Goal: Entertainment & Leisure: Consume media (video, audio)

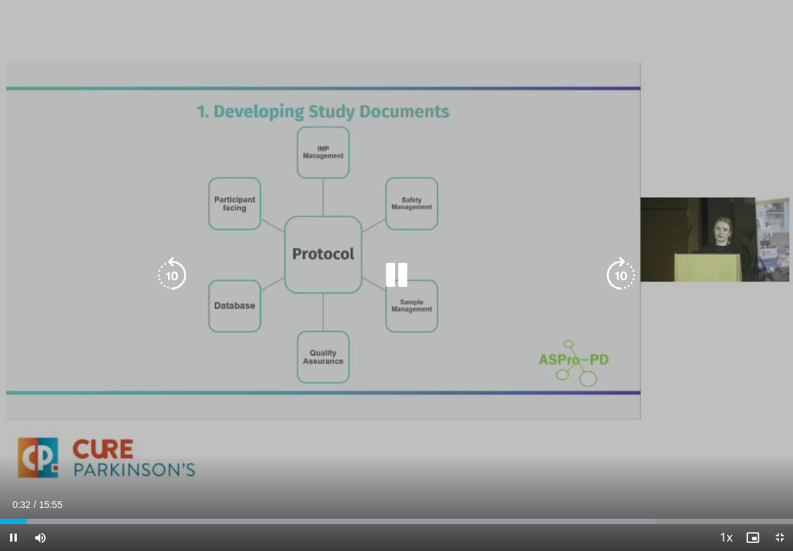
click at [551, 259] on icon "Video Player" at bounding box center [621, 276] width 38 height 38
click at [551, 277] on icon "Video Player" at bounding box center [621, 276] width 38 height 38
click at [551, 275] on icon "Video Player" at bounding box center [621, 276] width 38 height 38
click at [551, 272] on icon "Video Player" at bounding box center [621, 276] width 38 height 38
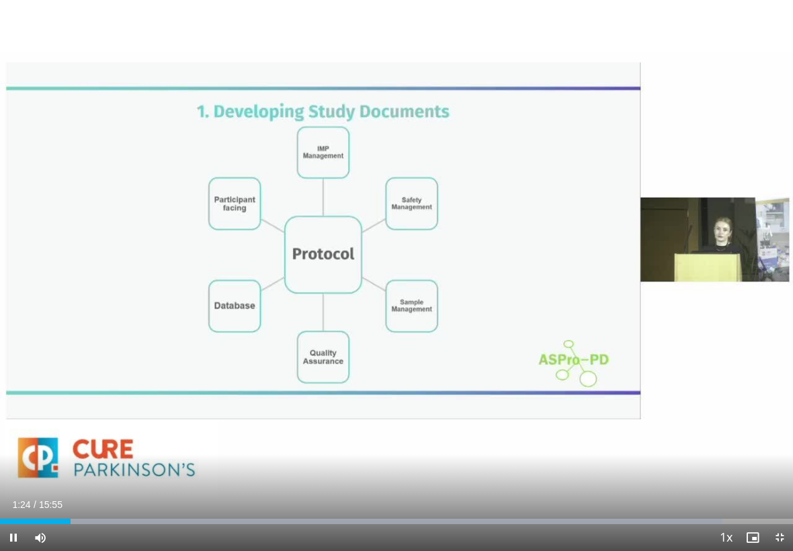
click at [551, 419] on div "50 seconds Tap to unmute" at bounding box center [396, 275] width 793 height 551
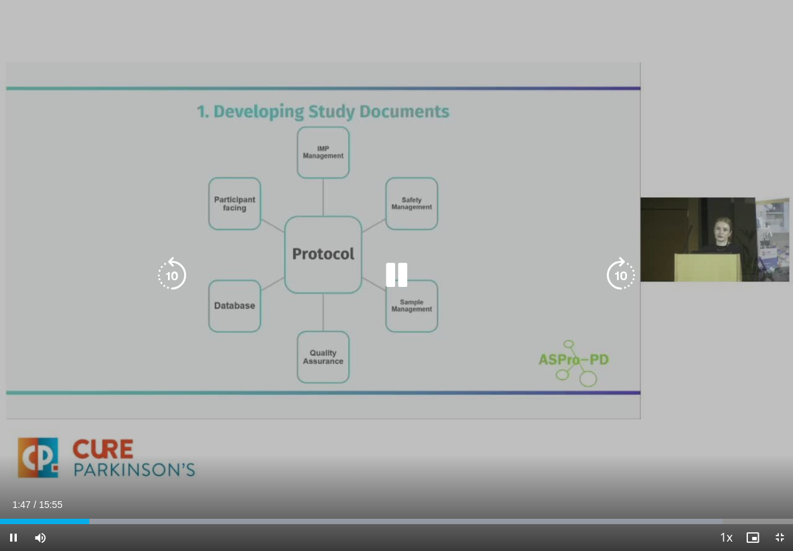
click at [551, 276] on icon "Video Player" at bounding box center [621, 276] width 38 height 38
click at [551, 282] on icon "Video Player" at bounding box center [621, 276] width 38 height 38
click at [551, 280] on icon "Video Player" at bounding box center [621, 276] width 38 height 38
click at [551, 283] on icon "Video Player" at bounding box center [621, 276] width 38 height 38
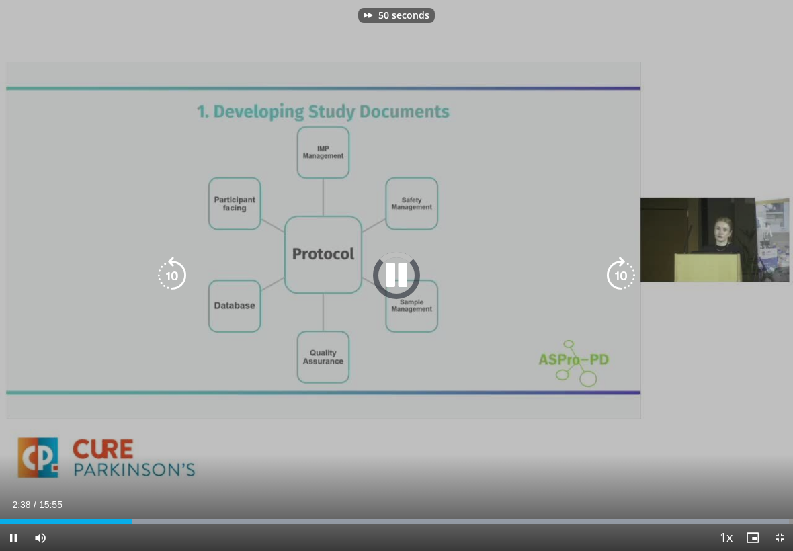
click at [551, 276] on icon "Video Player" at bounding box center [621, 276] width 38 height 38
click at [551, 278] on icon "Video Player" at bounding box center [621, 276] width 38 height 38
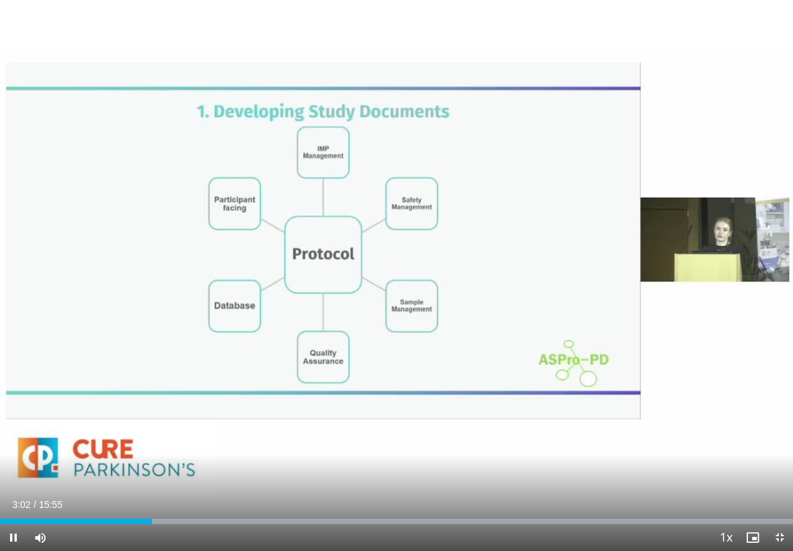
click at [551, 313] on div "70 seconds Tap to unmute" at bounding box center [396, 275] width 793 height 551
click at [547, 237] on div "70 seconds Tap to unmute" at bounding box center [396, 275] width 793 height 551
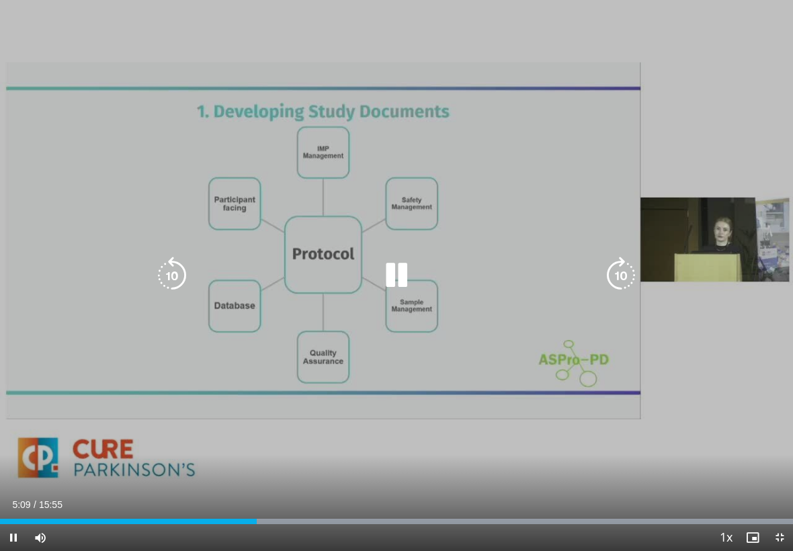
click at [551, 278] on icon "Video Player" at bounding box center [621, 276] width 38 height 38
click at [551, 276] on icon "Video Player" at bounding box center [621, 276] width 38 height 38
click at [551, 286] on icon "Video Player" at bounding box center [621, 276] width 38 height 38
click at [551, 290] on icon "Video Player" at bounding box center [621, 276] width 38 height 38
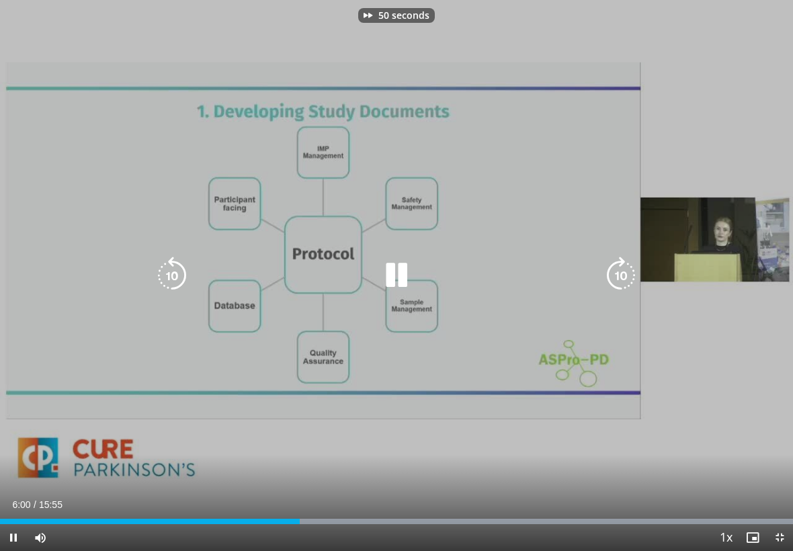
click at [551, 286] on icon "Video Player" at bounding box center [621, 276] width 38 height 38
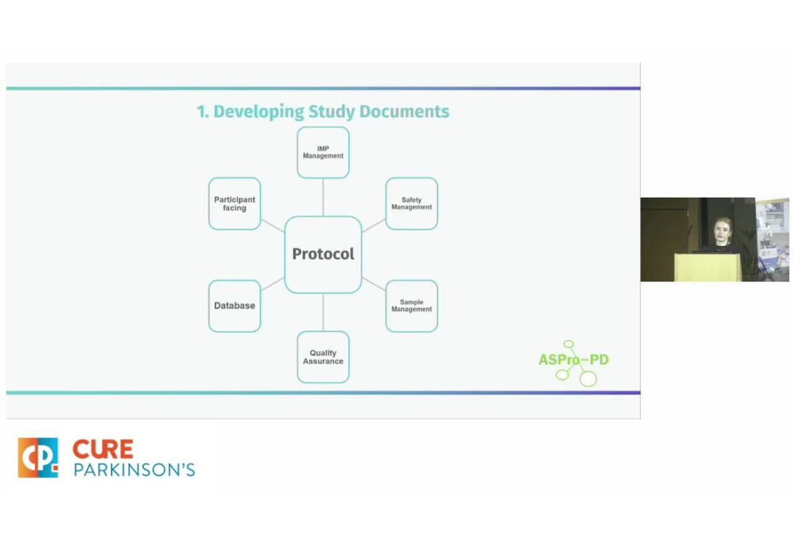
click at [551, 290] on icon "Video Player" at bounding box center [621, 276] width 38 height 38
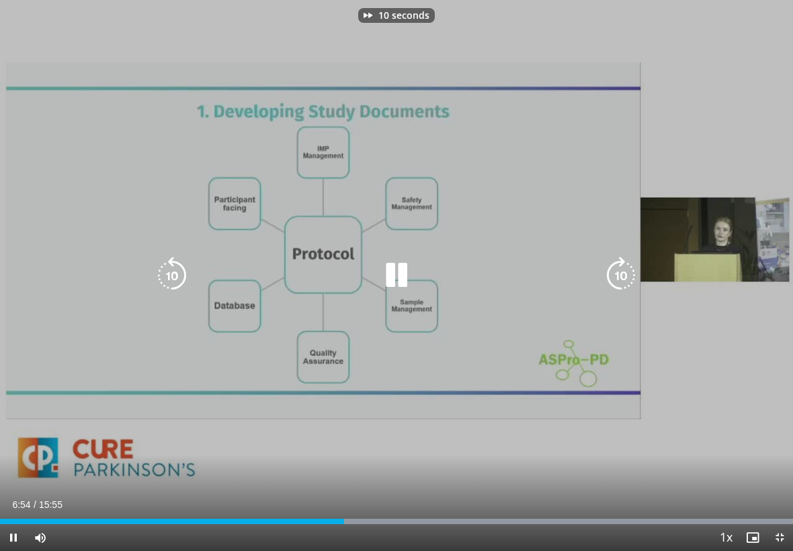
click at [551, 281] on icon "Video Player" at bounding box center [621, 276] width 38 height 38
click at [551, 279] on icon "Video Player" at bounding box center [621, 276] width 38 height 38
click at [551, 278] on icon "Video Player" at bounding box center [621, 276] width 38 height 38
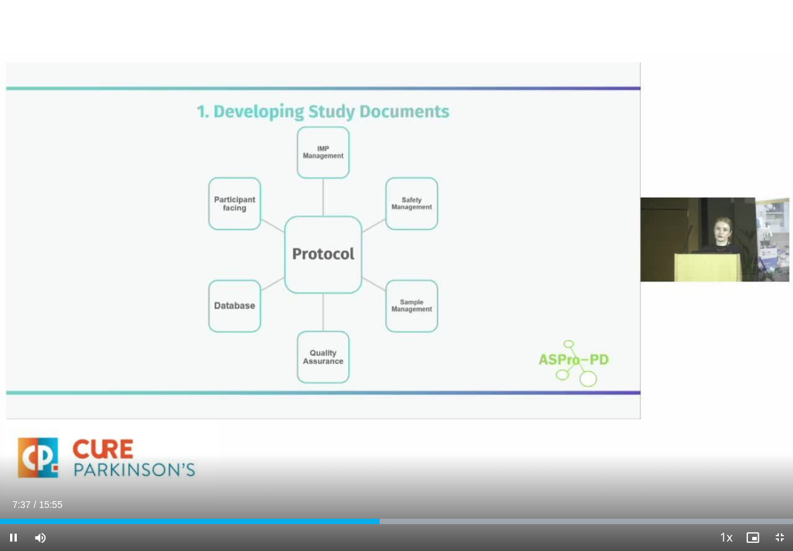
click at [551, 270] on icon "Video Player" at bounding box center [621, 276] width 38 height 38
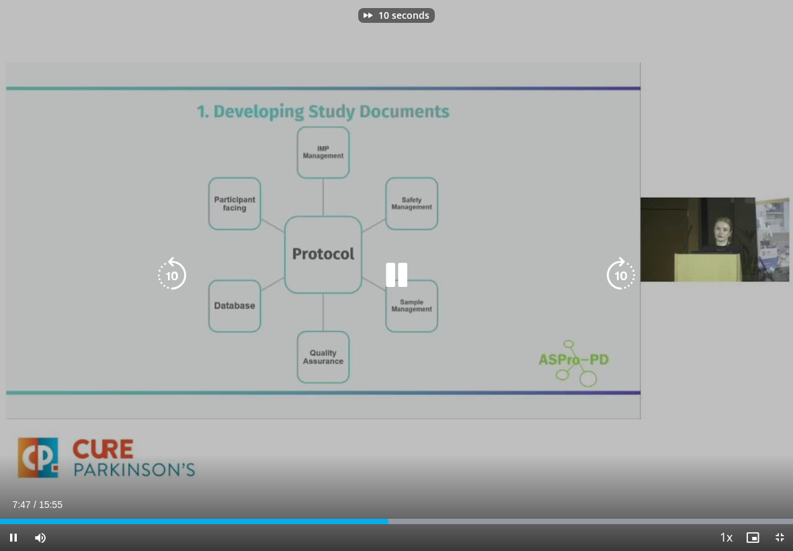
click at [551, 270] on icon "Video Player" at bounding box center [621, 276] width 38 height 38
click at [551, 276] on icon "Video Player" at bounding box center [621, 276] width 38 height 38
click at [551, 275] on icon "Video Player" at bounding box center [621, 276] width 38 height 38
click at [551, 278] on icon "Video Player" at bounding box center [621, 276] width 38 height 38
click at [551, 277] on icon "Video Player" at bounding box center [621, 276] width 38 height 38
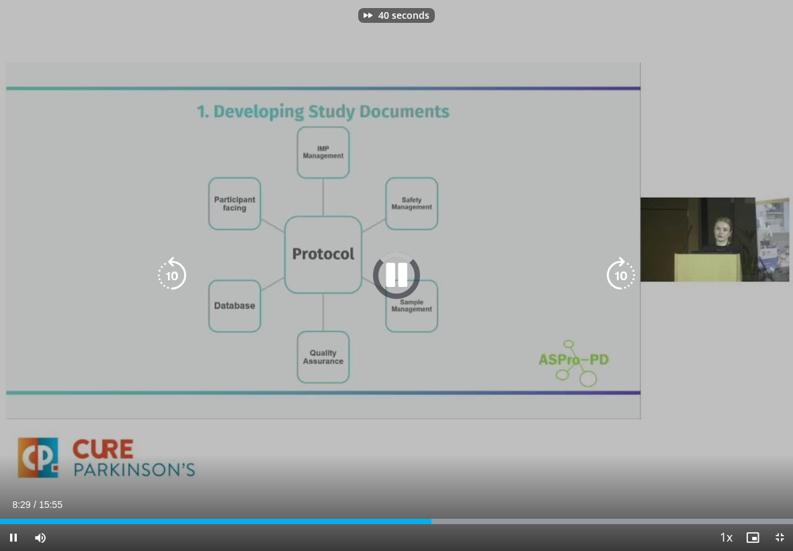
click at [551, 279] on icon "Video Player" at bounding box center [621, 276] width 38 height 38
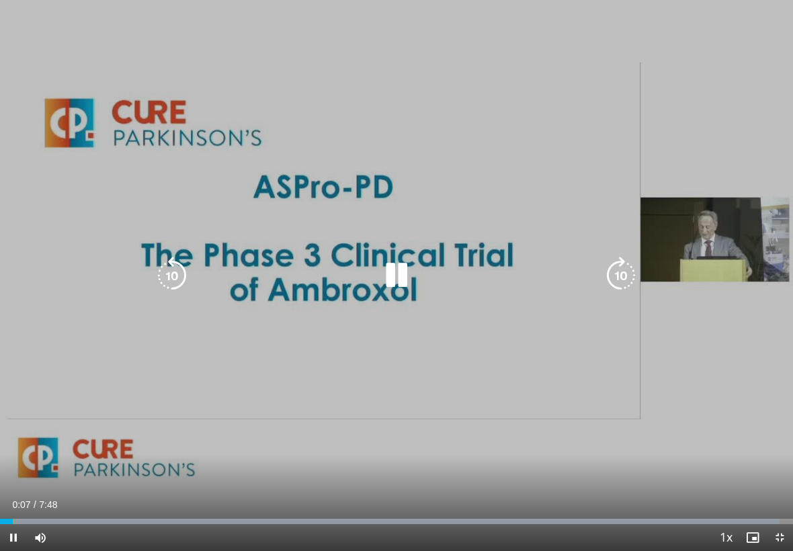
click at [628, 270] on icon "Video Player" at bounding box center [621, 276] width 38 height 38
click at [620, 271] on icon "Video Player" at bounding box center [621, 276] width 38 height 38
click at [615, 272] on icon "Video Player" at bounding box center [621, 276] width 38 height 38
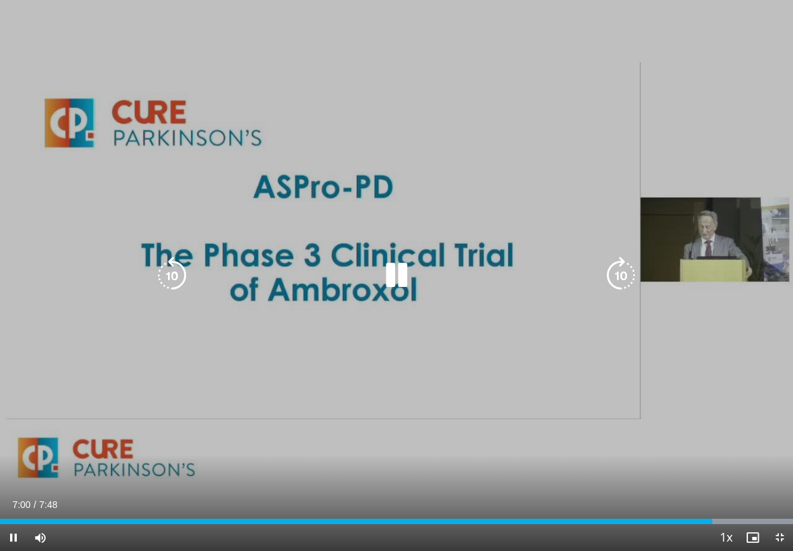
click at [407, 272] on icon "Video Player" at bounding box center [397, 276] width 38 height 38
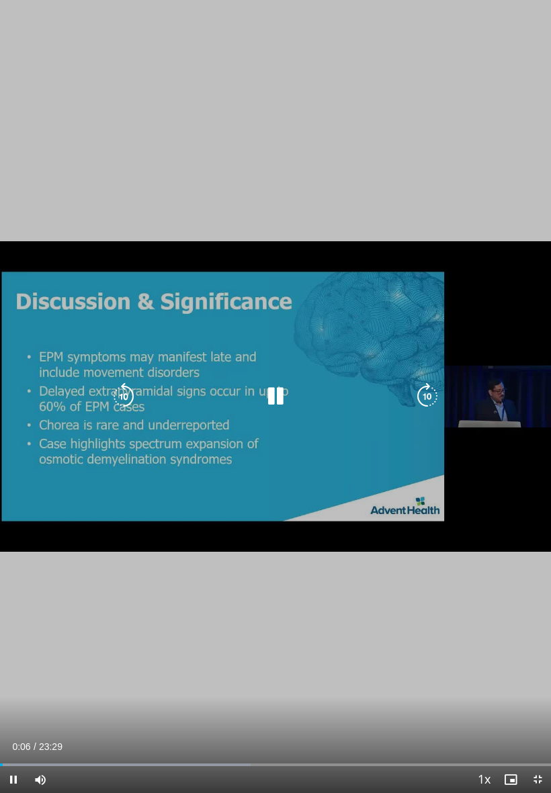
click at [428, 401] on icon "Video Player" at bounding box center [427, 396] width 27 height 27
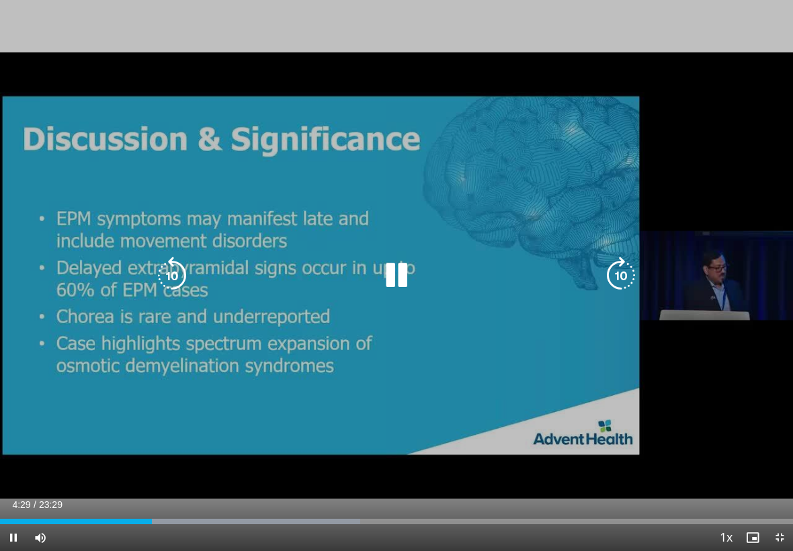
click at [551, 280] on icon "Video Player" at bounding box center [621, 276] width 38 height 38
click at [163, 273] on icon "Video Player" at bounding box center [172, 276] width 38 height 38
click at [175, 278] on icon "Video Player" at bounding box center [172, 276] width 38 height 38
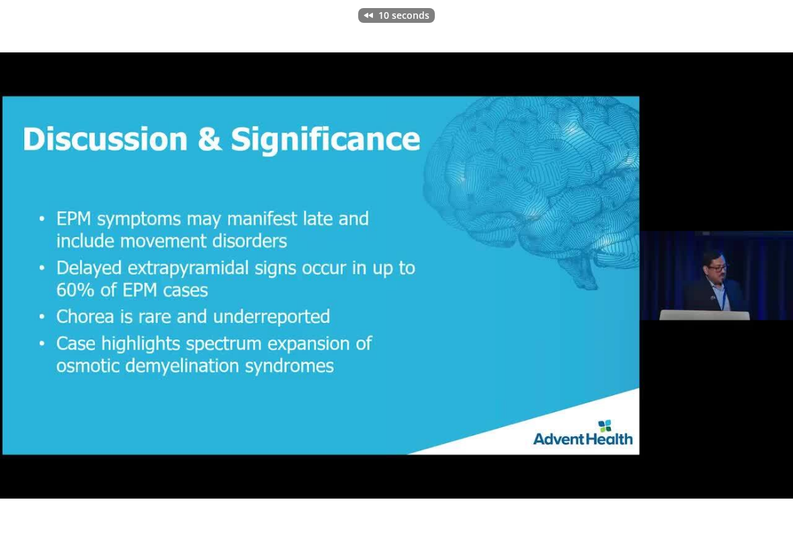
click at [43, 356] on div "10 seconds Tap to unmute" at bounding box center [396, 275] width 793 height 551
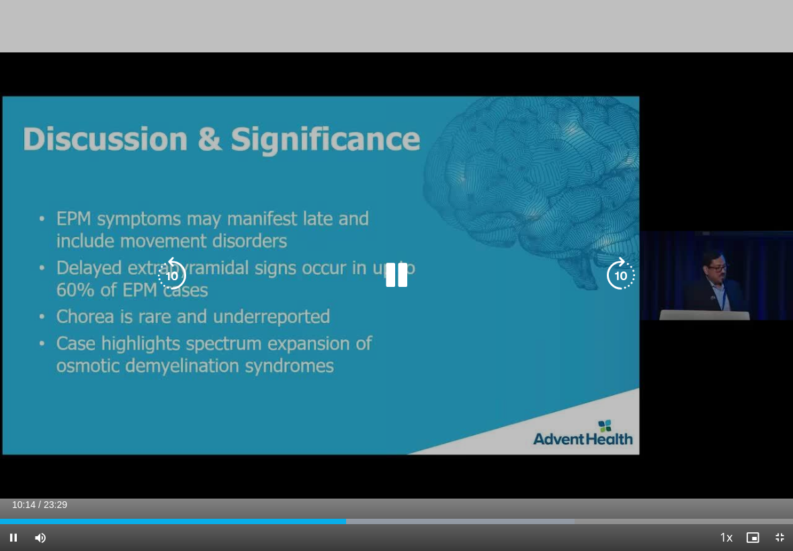
click at [169, 283] on icon "Video Player" at bounding box center [172, 276] width 38 height 38
click at [403, 268] on icon "Video Player" at bounding box center [397, 276] width 38 height 38
